Goal: Check status: Check status

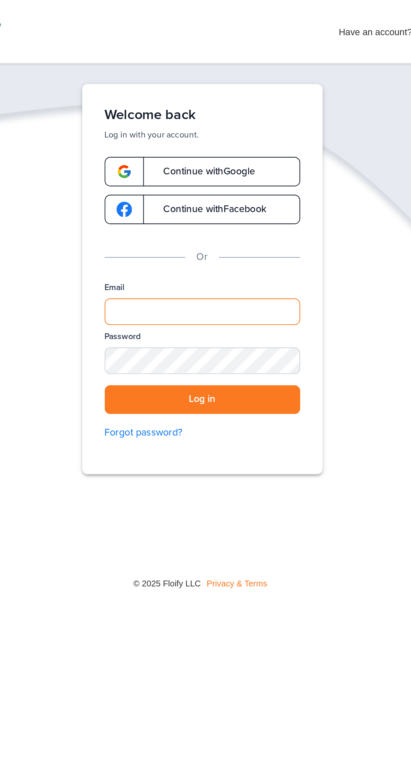
click at [160, 186] on input "Email" at bounding box center [205, 187] width 117 height 16
click at [169, 189] on input "Email" at bounding box center [205, 187] width 117 height 16
type input "**********"
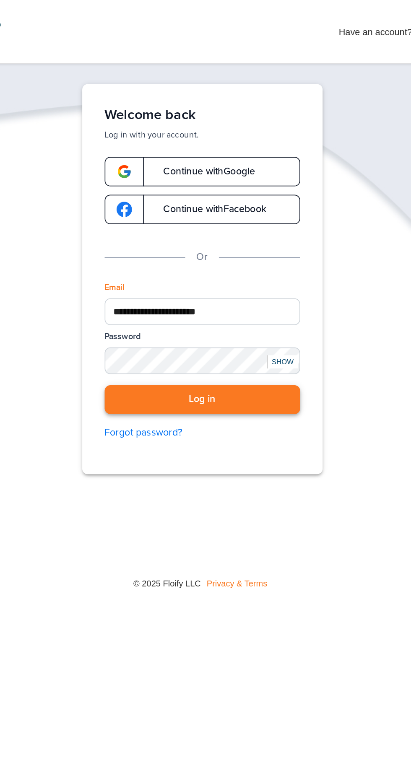
click at [235, 232] on button "Log in" at bounding box center [205, 239] width 117 height 17
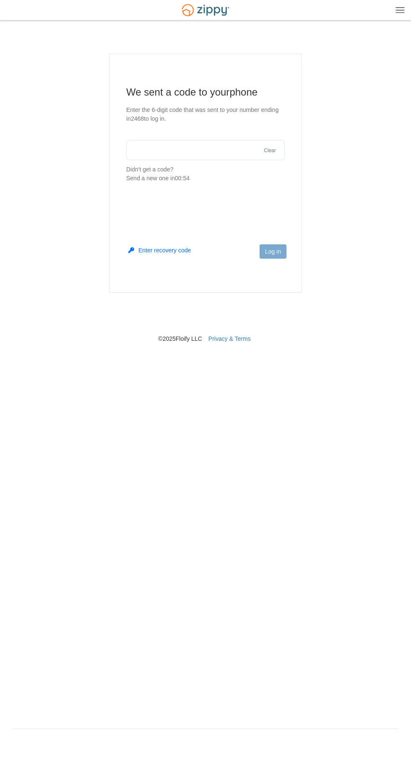
click at [163, 151] on input "text" at bounding box center [205, 150] width 158 height 20
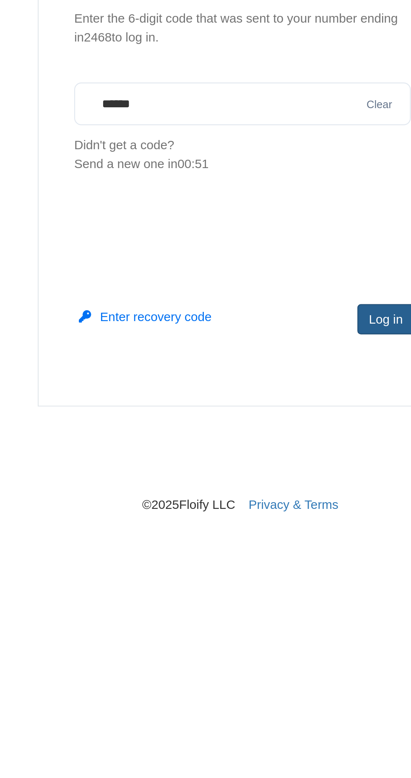
type input "******"
click at [262, 248] on button "Log in" at bounding box center [272, 251] width 27 height 14
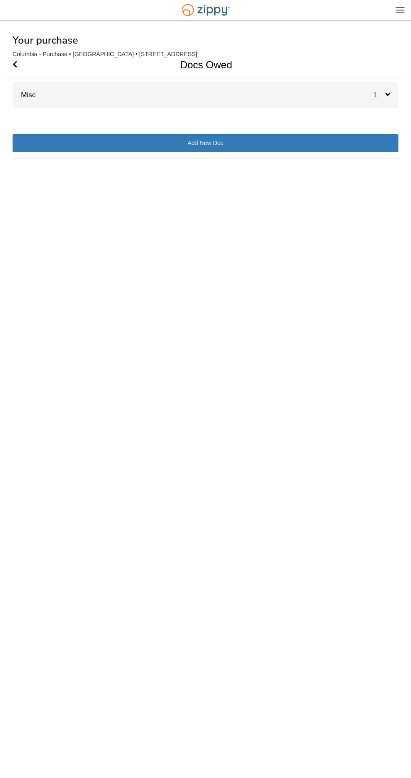
click at [137, 104] on div "Misc 1" at bounding box center [206, 95] width 386 height 26
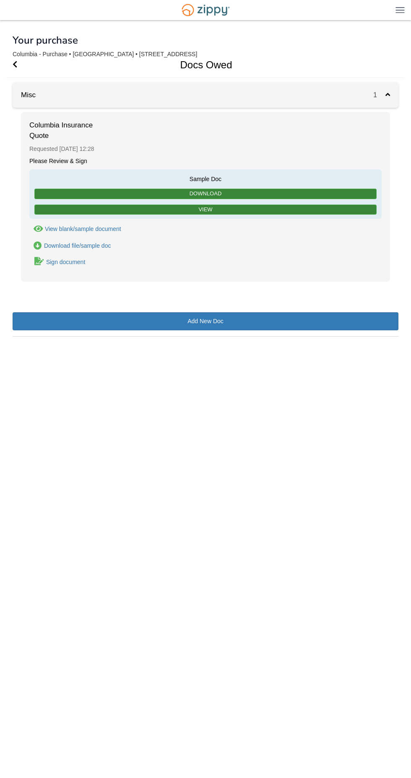
click at [54, 263] on div "Sign document" at bounding box center [65, 262] width 39 height 7
click at [57, 266] on link "Sign document" at bounding box center [57, 261] width 57 height 11
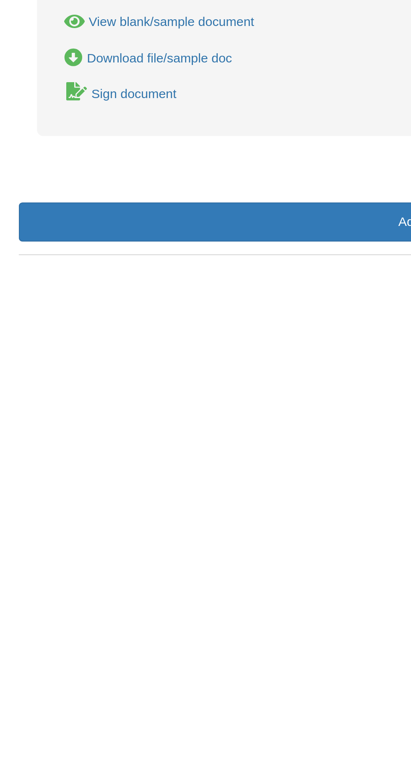
click at [52, 264] on div "Sign document" at bounding box center [65, 262] width 39 height 7
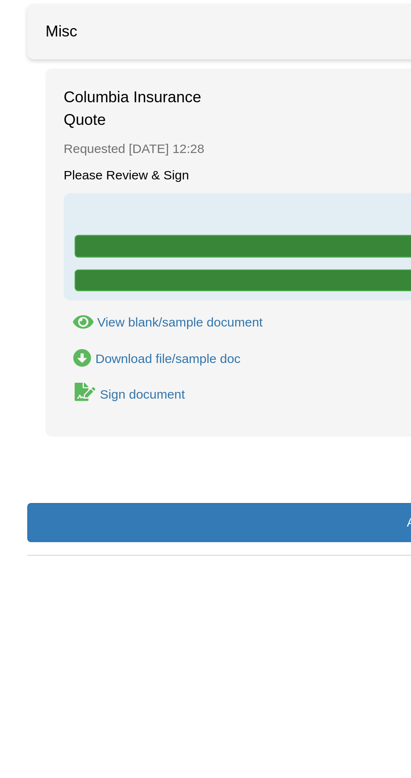
click at [69, 265] on div "Sign document" at bounding box center [65, 262] width 39 height 7
click at [45, 259] on link "Sign document" at bounding box center [57, 261] width 57 height 11
click at [33, 264] on link "Sign document" at bounding box center [57, 261] width 57 height 11
click at [37, 264] on icon "Waiting for your co-borrower to e-sign" at bounding box center [39, 261] width 10 height 8
click at [40, 265] on icon "Waiting for your co-borrower to e-sign" at bounding box center [39, 261] width 10 height 8
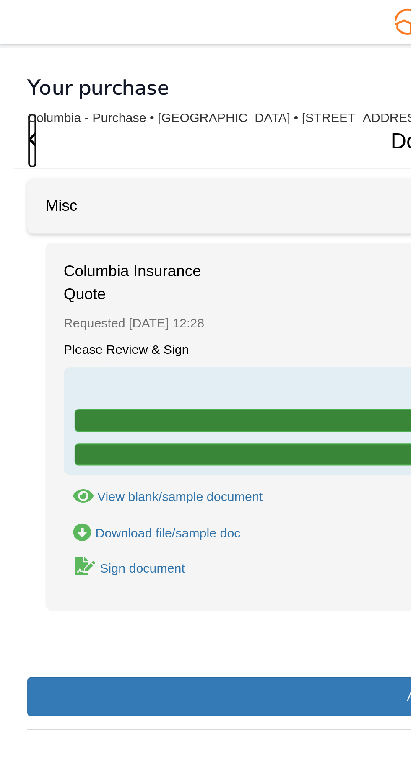
click at [16, 61] on icon "Go Back" at bounding box center [15, 64] width 5 height 8
